Goal: Task Accomplishment & Management: Complete application form

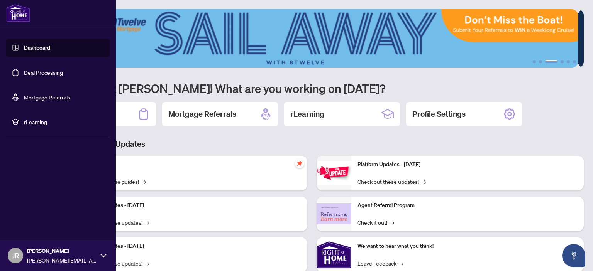
click at [24, 69] on link "Deal Processing" at bounding box center [43, 72] width 39 height 7
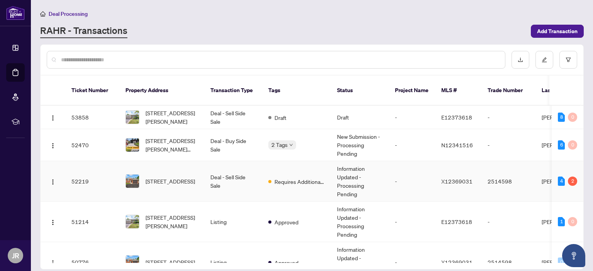
click at [210, 174] on td "Deal - Sell Side Sale" at bounding box center [233, 181] width 58 height 41
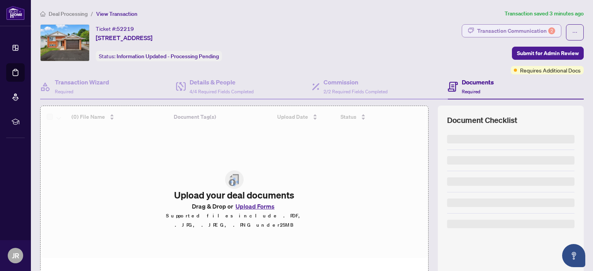
click at [512, 29] on div "Transaction Communication 2" at bounding box center [516, 31] width 78 height 12
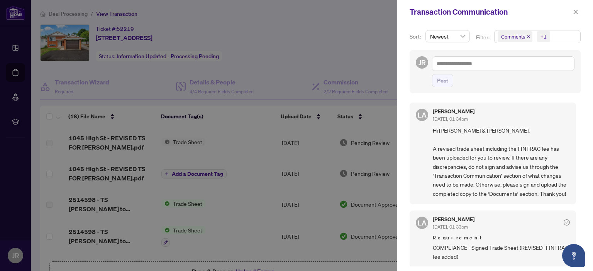
click at [301, 35] on div at bounding box center [296, 135] width 593 height 271
click at [573, 13] on icon "close" at bounding box center [575, 11] width 5 height 5
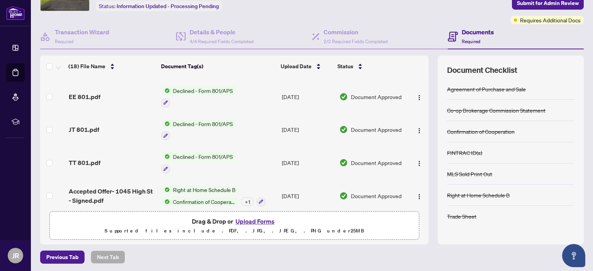
scroll to position [49, 0]
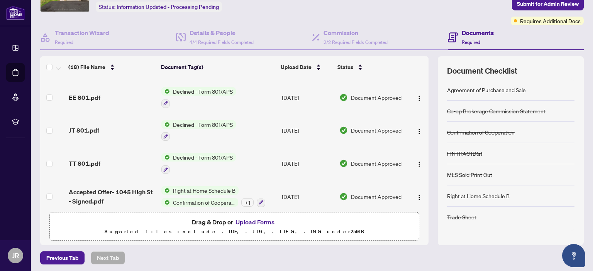
click at [258, 223] on button "Upload Forms" at bounding box center [255, 222] width 44 height 10
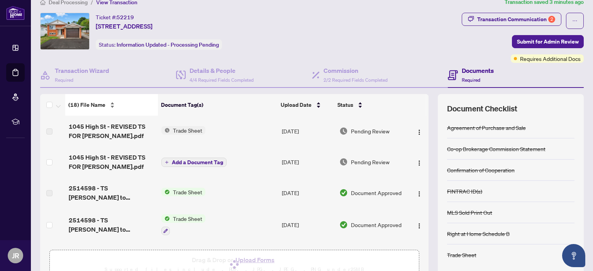
scroll to position [0, 0]
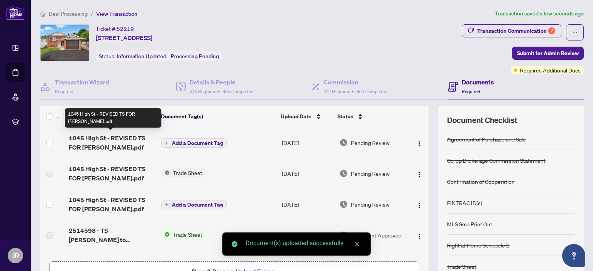
click at [106, 139] on span "1045 High St - REVISED TS FOR [PERSON_NAME].pdf" at bounding box center [112, 143] width 87 height 19
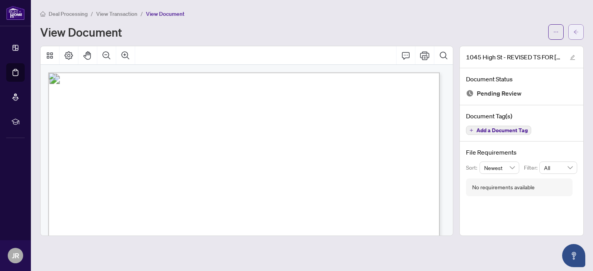
click at [571, 35] on button "button" at bounding box center [575, 31] width 15 height 15
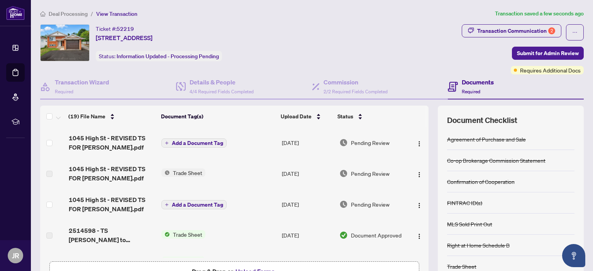
click at [192, 144] on span "Add a Document Tag" at bounding box center [197, 142] width 51 height 5
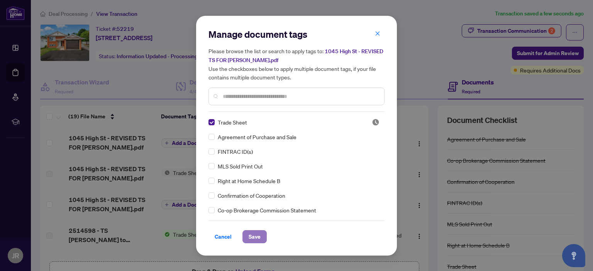
click at [253, 235] on span "Save" at bounding box center [254, 237] width 12 height 12
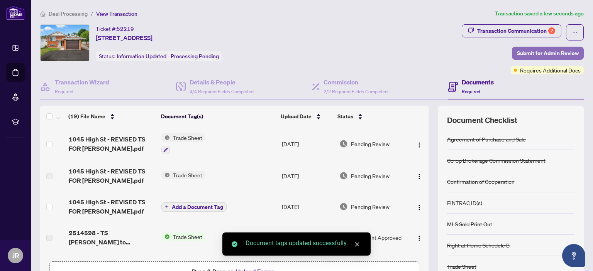
click at [537, 49] on span "Submit for Admin Review" at bounding box center [548, 53] width 62 height 12
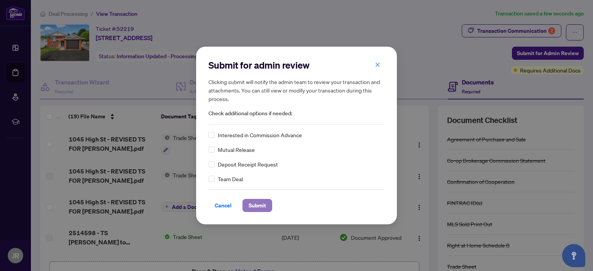
click at [261, 205] on span "Submit" at bounding box center [256, 205] width 17 height 12
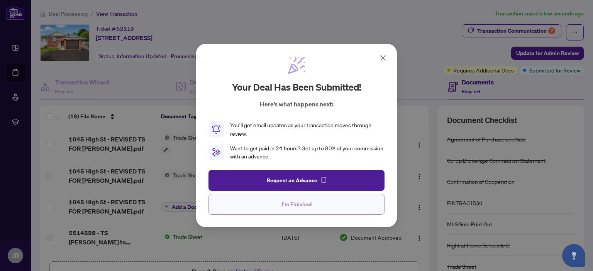
click at [269, 207] on button "I'm Finished" at bounding box center [296, 204] width 176 height 21
